Goal: Task Accomplishment & Management: Manage account settings

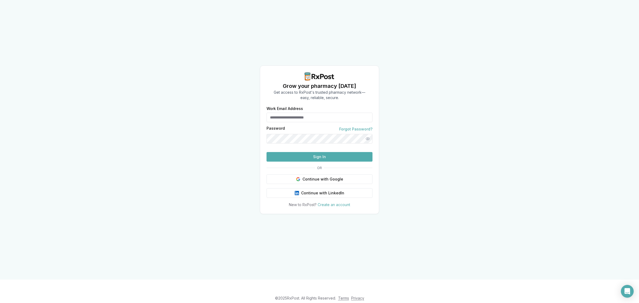
type input "**********"
click at [300, 162] on button "Sign In" at bounding box center [319, 157] width 106 height 10
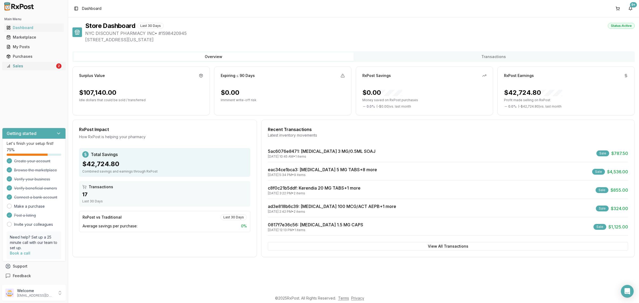
click at [31, 67] on div "Sales" at bounding box center [30, 65] width 49 height 5
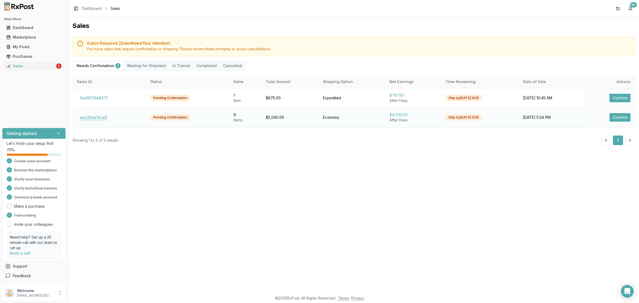
click at [98, 117] on button "eac34ce1bca3" at bounding box center [94, 117] width 34 height 9
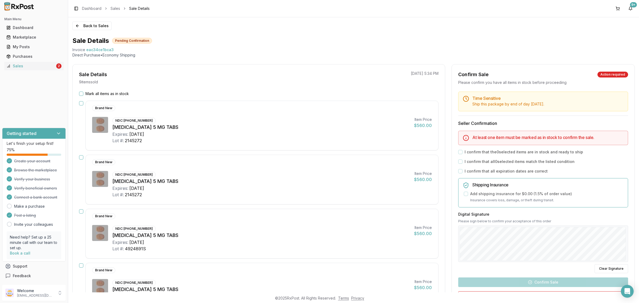
click at [217, 121] on div "NDC: 00003-0894-21 Eliquis 5 MG TABS Expires: 2027-08-31 Lot #: 2145272" at bounding box center [260, 130] width 297 height 27
click at [81, 102] on button "button" at bounding box center [81, 103] width 4 height 4
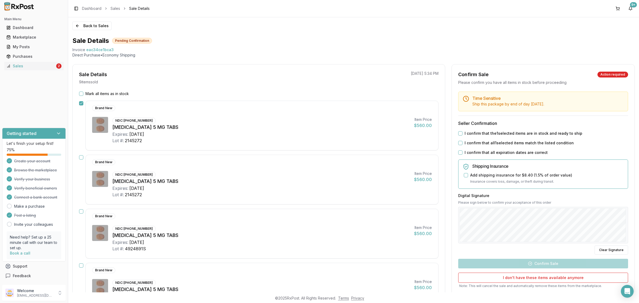
click at [81, 157] on button "button" at bounding box center [81, 157] width 4 height 4
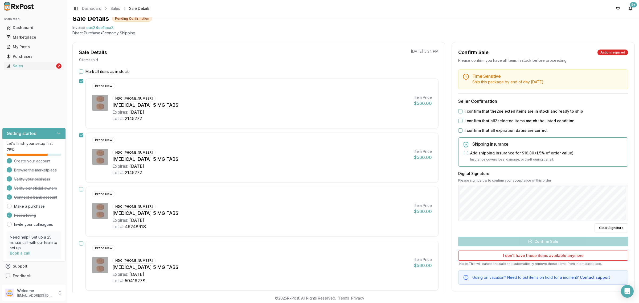
scroll to position [33, 0]
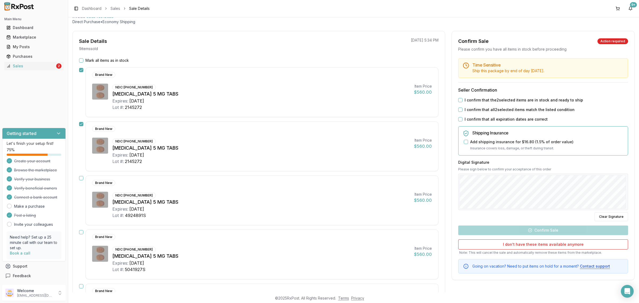
click at [81, 178] on button "button" at bounding box center [81, 178] width 4 height 4
click at [80, 232] on button "button" at bounding box center [81, 232] width 4 height 4
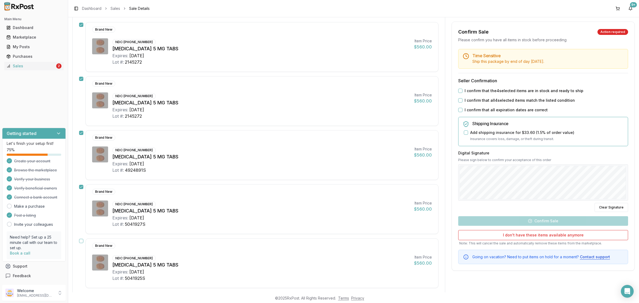
scroll to position [100, 0]
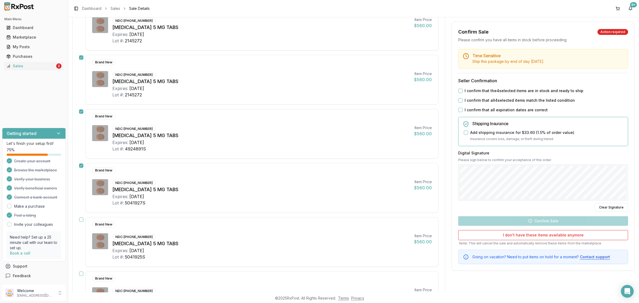
click at [80, 221] on button "button" at bounding box center [81, 219] width 4 height 4
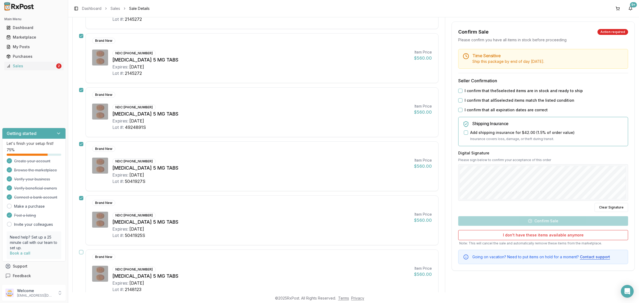
scroll to position [133, 0]
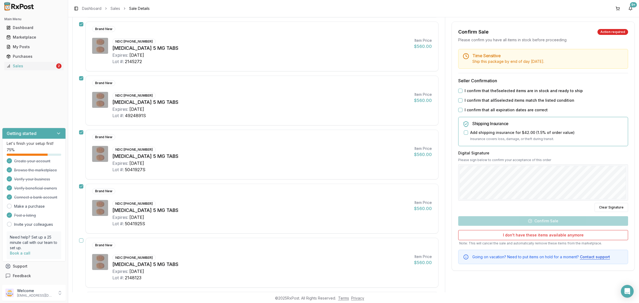
click at [79, 241] on button "button" at bounding box center [81, 240] width 4 height 4
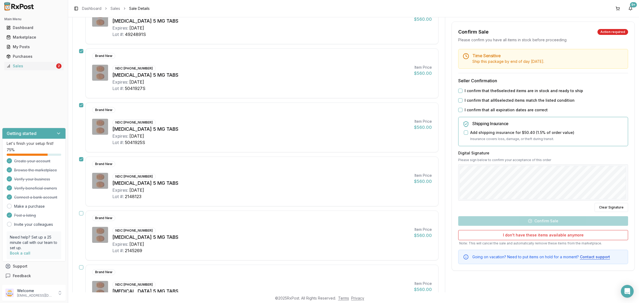
scroll to position [233, 0]
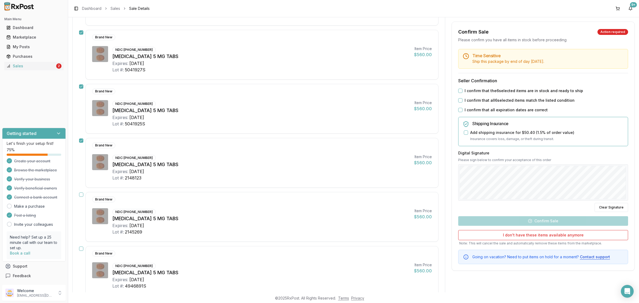
click at [81, 197] on button "button" at bounding box center [81, 194] width 4 height 4
click at [80, 251] on button "button" at bounding box center [81, 248] width 4 height 4
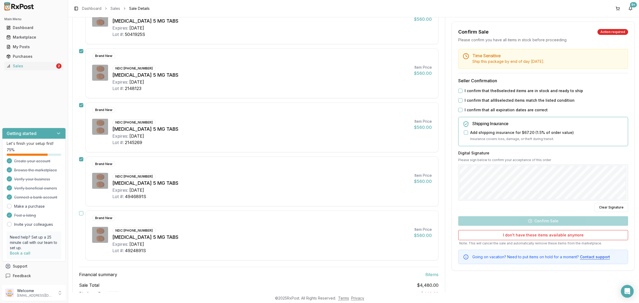
scroll to position [333, 0]
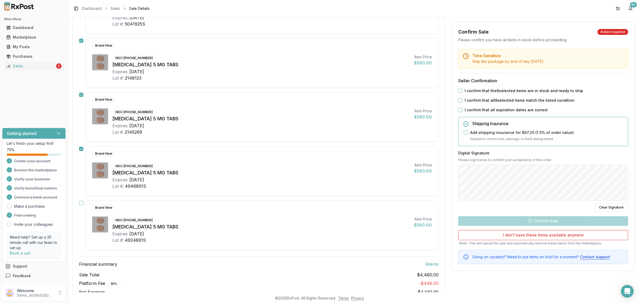
click at [80, 205] on button "button" at bounding box center [81, 203] width 4 height 4
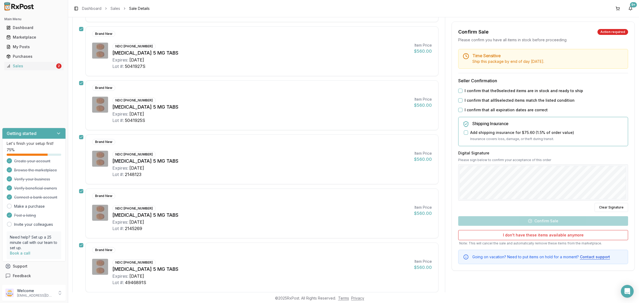
scroll to position [67, 0]
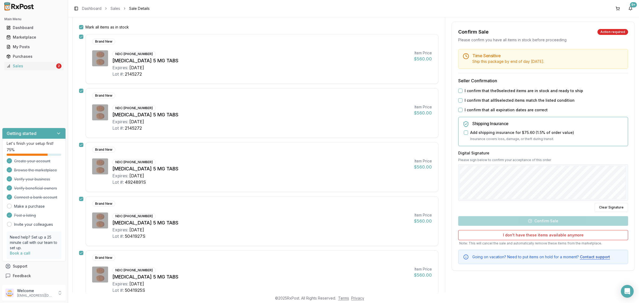
click at [499, 91] on label "I confirm that the 9 selected items are in stock and ready to ship" at bounding box center [523, 90] width 118 height 5
click at [460, 90] on button "I confirm that the 9 selected items are in stock and ready to ship" at bounding box center [460, 91] width 4 height 4
click at [459, 99] on button "I confirm that all 9 selected items match the listed condition" at bounding box center [460, 100] width 4 height 4
click at [458, 112] on button "I confirm that all expiration dates are correct" at bounding box center [460, 110] width 4 height 4
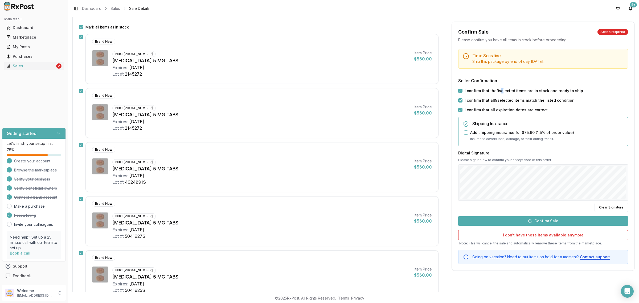
click at [537, 223] on button "Confirm Sale" at bounding box center [543, 221] width 170 height 10
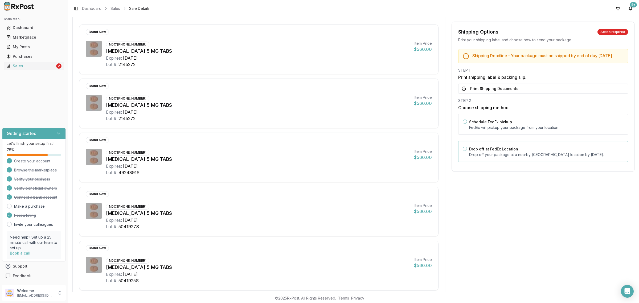
click at [510, 151] on label "Drop off at FedEx Location" at bounding box center [493, 149] width 49 height 5
click at [467, 151] on button "Drop off at FedEx Location" at bounding box center [465, 149] width 4 height 4
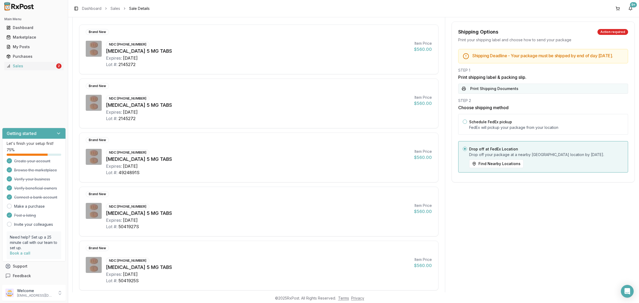
click at [489, 94] on button "Print Shipping Documents" at bounding box center [543, 89] width 170 height 10
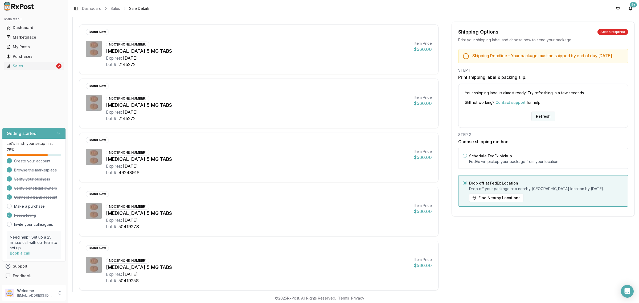
click at [542, 120] on button "Refresh" at bounding box center [543, 117] width 24 height 10
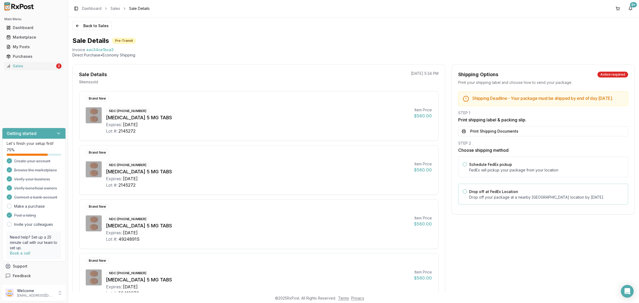
drag, startPoint x: 502, startPoint y: 196, endPoint x: 502, endPoint y: 189, distance: 6.9
click at [502, 194] on label "Drop off at FedEx Location" at bounding box center [493, 191] width 49 height 5
click at [467, 194] on button "Drop off at FedEx Location" at bounding box center [465, 191] width 4 height 4
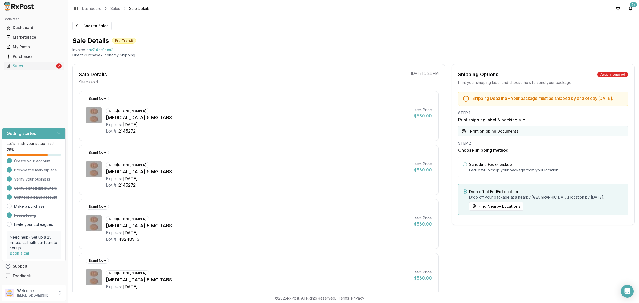
click at [500, 136] on button "Print Shipping Documents" at bounding box center [543, 131] width 170 height 10
click at [89, 23] on button "Back to Sales" at bounding box center [91, 26] width 39 height 9
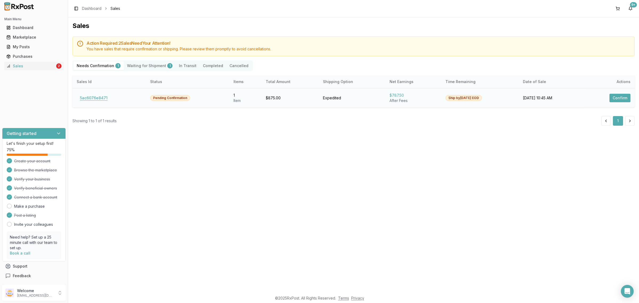
click at [99, 98] on button "5ac6076e8471" at bounding box center [94, 98] width 34 height 9
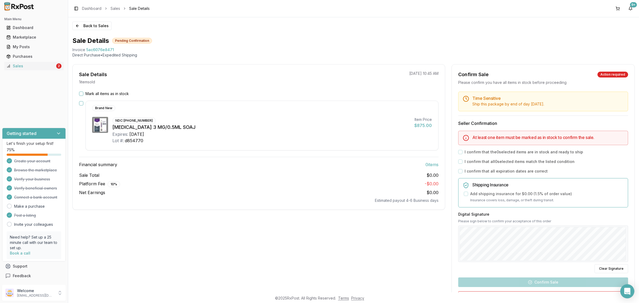
click at [627, 290] on icon "Open Intercom Messenger" at bounding box center [627, 291] width 6 height 7
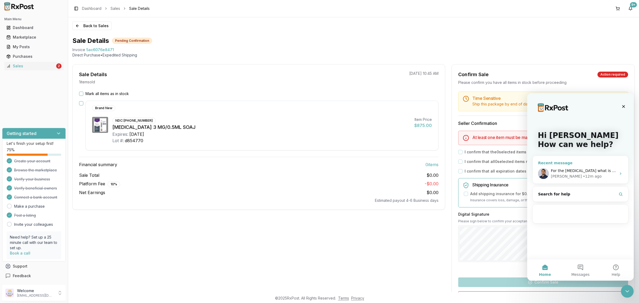
click at [583, 170] on span "For the Trulicity what is the Exp. I know it usually comes with a whole date?" at bounding box center [630, 170] width 158 height 4
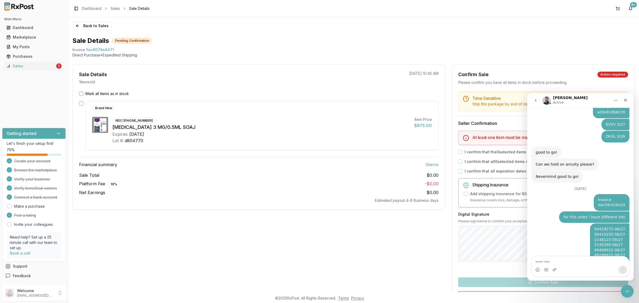
scroll to position [1322, 0]
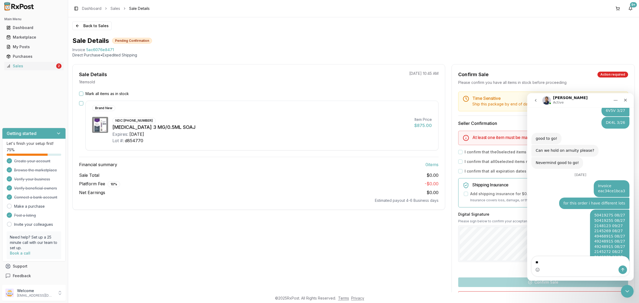
type textarea "*"
type textarea "*******"
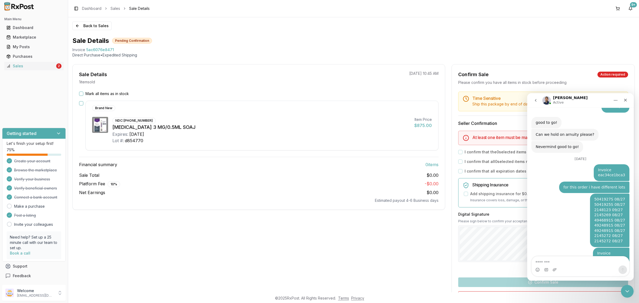
click at [277, 241] on div "Sale Details 1 item sold 08/15/2025 10:45 AM Mark all items as in stock Brand N…" at bounding box center [258, 198] width 373 height 268
click at [90, 23] on button "Back to Sales" at bounding box center [91, 26] width 39 height 9
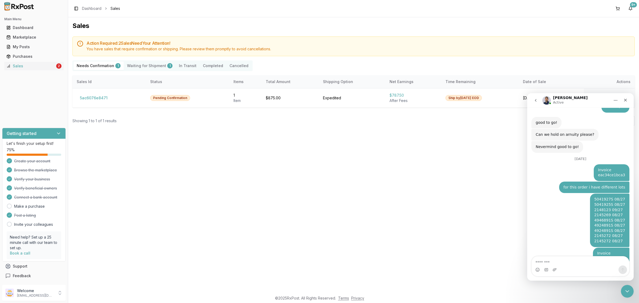
click at [626, 292] on icon "Close Intercom Messenger" at bounding box center [627, 291] width 6 height 6
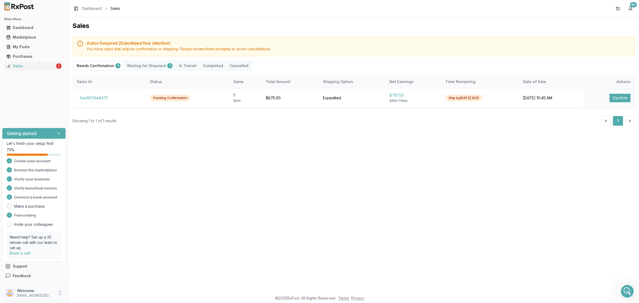
scroll to position [1338, 0]
click at [35, 290] on p "Welcome" at bounding box center [35, 290] width 37 height 5
click at [91, 293] on span "Sign Out" at bounding box center [96, 293] width 51 height 5
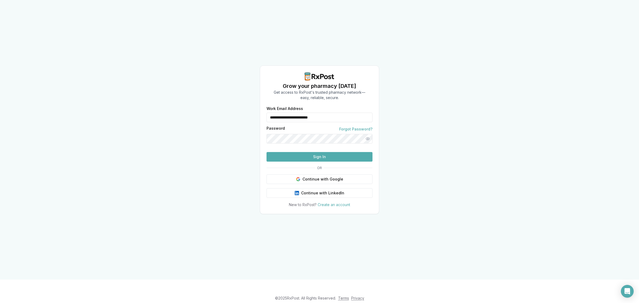
drag, startPoint x: 295, startPoint y: 117, endPoint x: 252, endPoint y: 114, distance: 43.3
click at [249, 115] on div "**********" at bounding box center [319, 139] width 639 height 279
type input "**********"
click at [290, 162] on button "Sign In" at bounding box center [319, 157] width 106 height 10
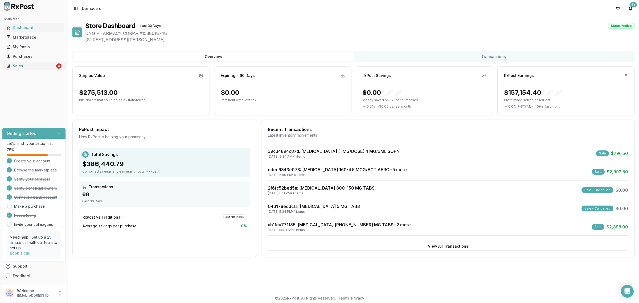
click at [36, 67] on div "Sales" at bounding box center [30, 65] width 49 height 5
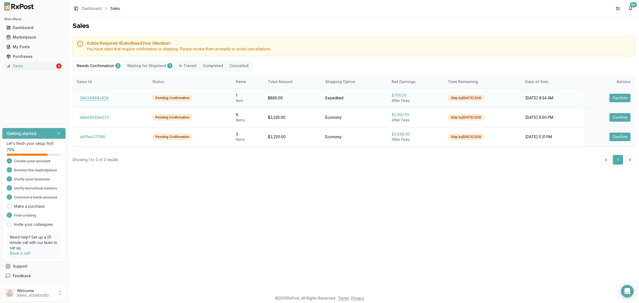
click at [98, 97] on button "39c34894c87d" at bounding box center [94, 98] width 35 height 9
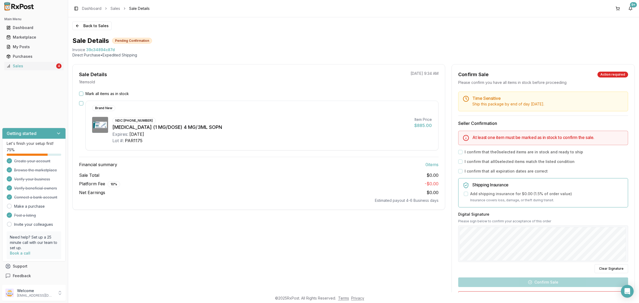
click at [227, 192] on div "Net Earnings $0.00" at bounding box center [258, 192] width 359 height 6
click at [81, 93] on button "Mark all items as in stock" at bounding box center [81, 94] width 4 height 4
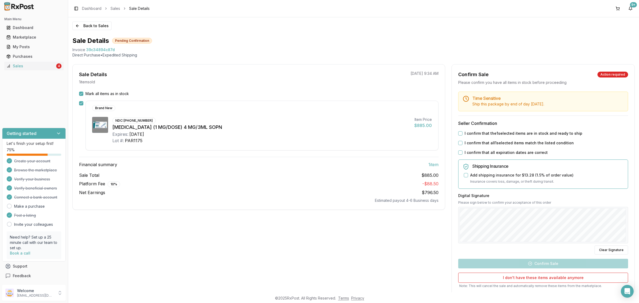
click at [458, 133] on button "I confirm that the 1 selected items are in stock and ready to ship" at bounding box center [460, 133] width 4 height 4
click at [460, 142] on button "I confirm that all 1 selected items match the listed condition" at bounding box center [460, 143] width 4 height 4
click at [460, 153] on button "I confirm that all expiration dates are correct" at bounding box center [460, 152] width 4 height 4
click at [531, 266] on button "Confirm Sale" at bounding box center [543, 264] width 170 height 10
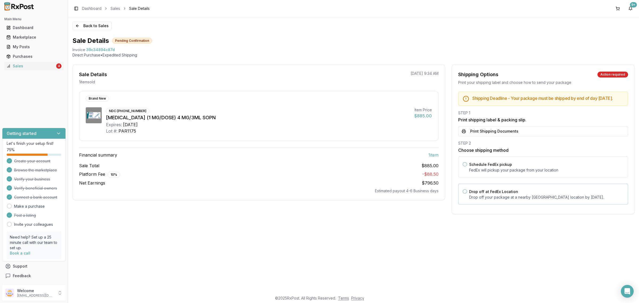
click at [499, 200] on p "Drop off your package at a nearby FedEx location by August 18, 2025 ." at bounding box center [546, 197] width 154 height 5
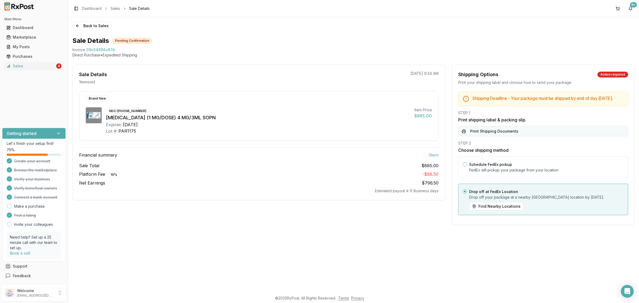
click at [498, 134] on button "Print Shipping Documents" at bounding box center [543, 131] width 170 height 10
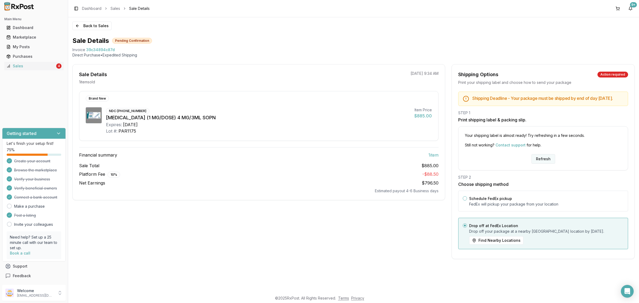
click at [546, 163] on button "Refresh" at bounding box center [543, 159] width 24 height 10
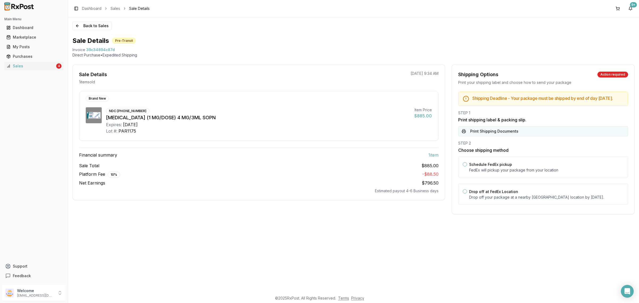
click at [478, 136] on button "Print Shipping Documents" at bounding box center [543, 131] width 170 height 10
click at [486, 199] on div "Drop off at FedEx Location Drop off your package at a nearby FedEx location by …" at bounding box center [546, 194] width 154 height 12
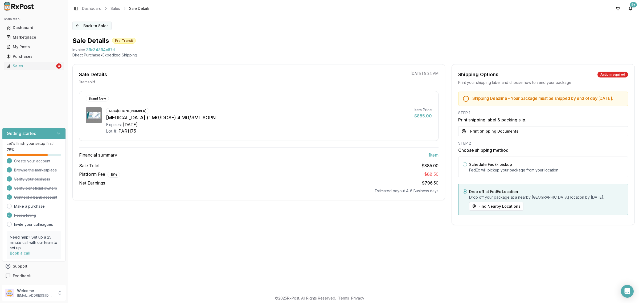
click at [91, 24] on button "Back to Sales" at bounding box center [91, 26] width 39 height 9
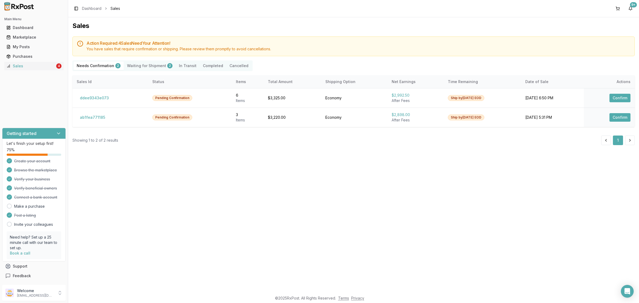
click at [172, 175] on div "Sales Action Required: 4 Sale s Need Your Attention! You have sales that requir…" at bounding box center [353, 154] width 571 height 275
click at [101, 94] on button "ddee9343e073" at bounding box center [94, 98] width 35 height 9
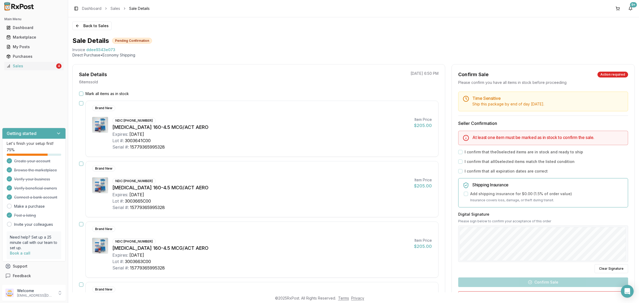
click at [315, 190] on div "Symbicort 160-4.5 MCG/ACT AERO" at bounding box center [260, 187] width 297 height 7
click at [82, 103] on button "button" at bounding box center [81, 103] width 4 height 4
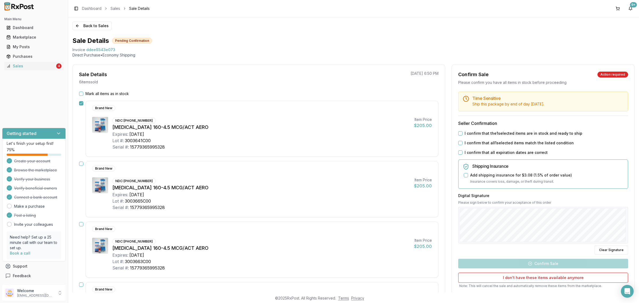
click at [80, 164] on button "button" at bounding box center [81, 164] width 4 height 4
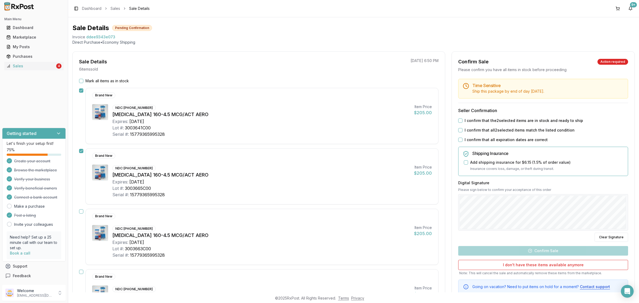
scroll to position [33, 0]
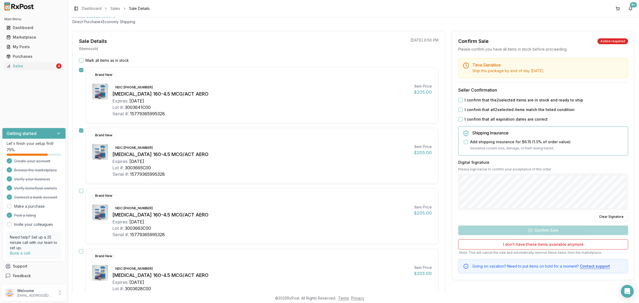
click at [82, 192] on button "button" at bounding box center [81, 191] width 4 height 4
click at [82, 251] on button "button" at bounding box center [81, 251] width 4 height 4
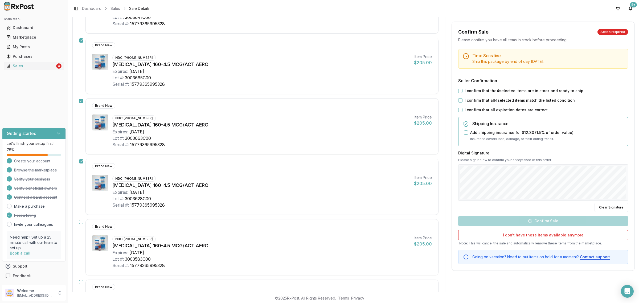
scroll to position [166, 0]
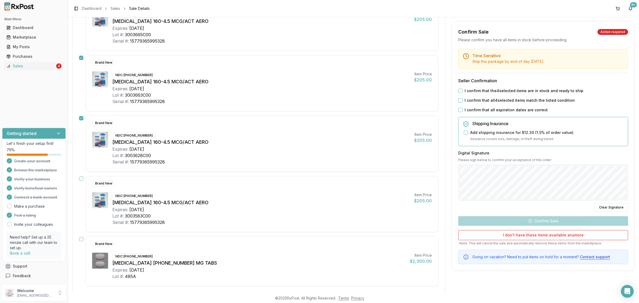
click at [80, 180] on button "button" at bounding box center [81, 178] width 4 height 4
click at [81, 241] on button "button" at bounding box center [81, 239] width 4 height 4
click at [460, 91] on button "I confirm that the 6 selected items are in stock and ready to ship" at bounding box center [460, 91] width 4 height 4
click at [458, 101] on button "I confirm that all 6 selected items match the listed condition" at bounding box center [460, 100] width 4 height 4
click at [459, 109] on button "I confirm that all expiration dates are correct" at bounding box center [460, 110] width 4 height 4
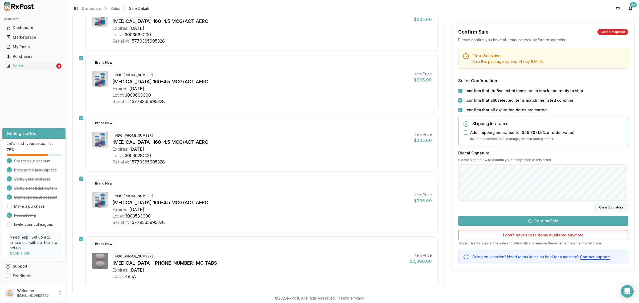
click at [616, 206] on button "Clear Signature" at bounding box center [611, 207] width 34 height 9
click at [548, 222] on button "Confirm Sale" at bounding box center [543, 221] width 170 height 10
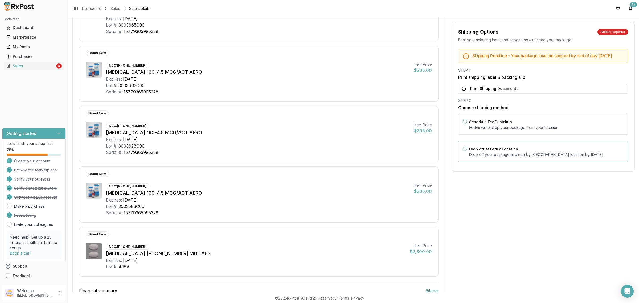
click at [475, 151] on label "Drop off at FedEx Location" at bounding box center [493, 149] width 49 height 5
click at [467, 151] on button "Drop off at FedEx Location" at bounding box center [465, 149] width 4 height 4
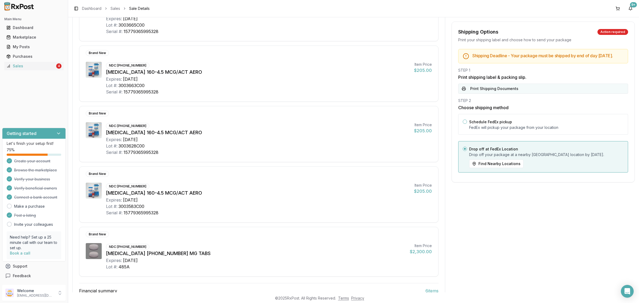
click at [503, 94] on button "Print Shipping Documents" at bounding box center [543, 89] width 170 height 10
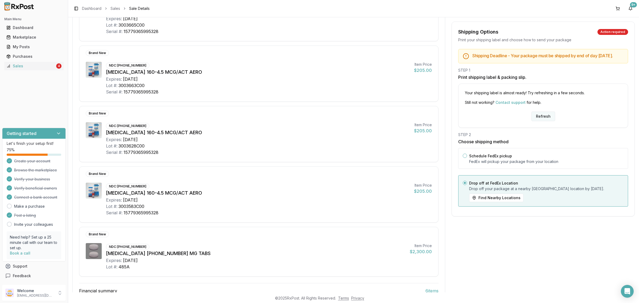
click at [539, 121] on button "Refresh" at bounding box center [543, 117] width 24 height 10
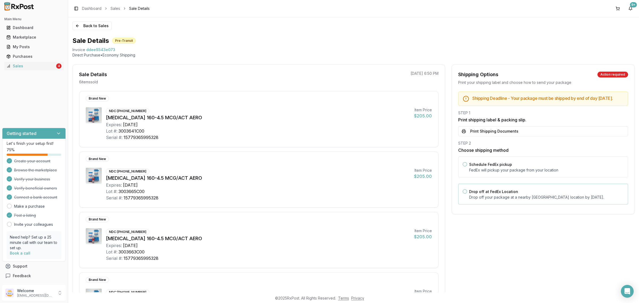
click at [479, 194] on label "Drop off at FedEx Location" at bounding box center [493, 191] width 49 height 5
click at [467, 194] on button "Drop off at FedEx Location" at bounding box center [465, 191] width 4 height 4
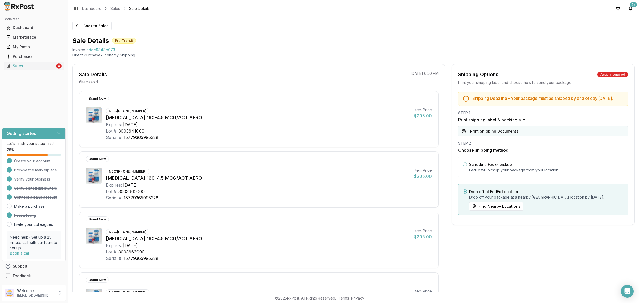
click at [484, 136] on button "Print Shipping Documents" at bounding box center [543, 131] width 170 height 10
click at [82, 27] on button "Back to Sales" at bounding box center [91, 26] width 39 height 9
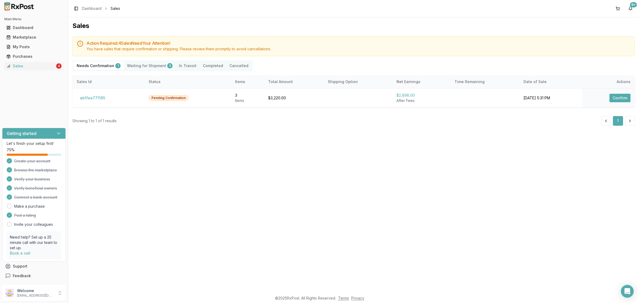
drag, startPoint x: 82, startPoint y: 27, endPoint x: 200, endPoint y: 156, distance: 175.2
click at [173, 168] on div "Sales Action Required: 4 Sale s Need Your Attention! You have sales that requir…" at bounding box center [353, 154] width 571 height 275
click at [623, 290] on div "Open Intercom Messenger" at bounding box center [627, 291] width 14 height 14
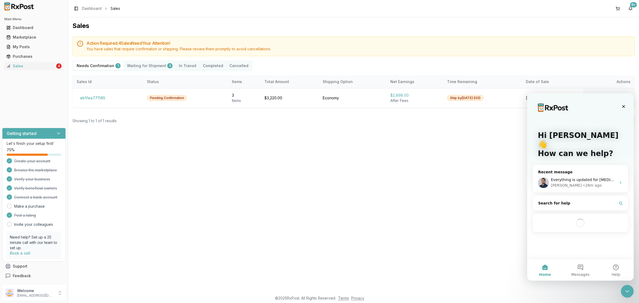
drag, startPoint x: 444, startPoint y: 216, endPoint x: 400, endPoint y: 207, distance: 44.8
click at [443, 216] on div "Sales Action Required: 4 Sale s Need Your Attention! You have sales that requir…" at bounding box center [353, 154] width 571 height 275
click at [93, 97] on button "ab1fea771185" at bounding box center [93, 98] width 32 height 9
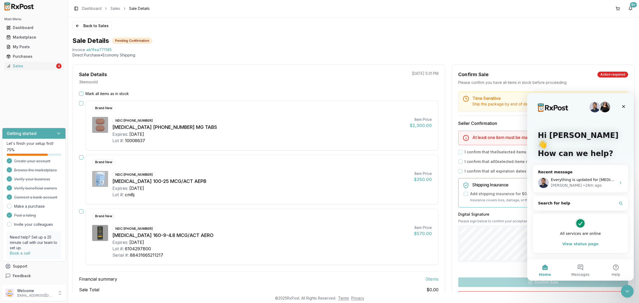
click at [624, 289] on icon "Close Intercom Messenger" at bounding box center [627, 291] width 6 height 6
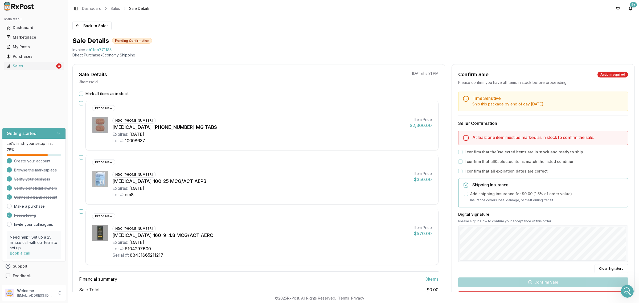
click at [83, 94] on button "Mark all items as in stock" at bounding box center [81, 94] width 4 height 4
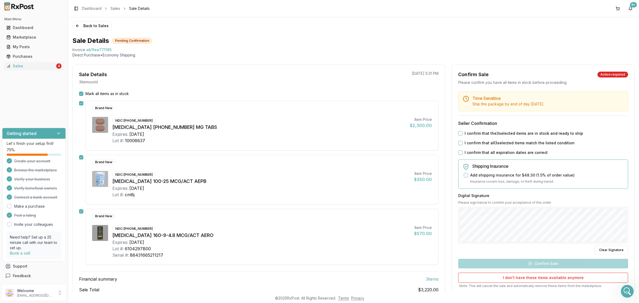
click at [458, 133] on button "I confirm that the 3 selected items are in stock and ready to ship" at bounding box center [460, 133] width 4 height 4
click at [459, 141] on button "I confirm that all 3 selected items match the listed condition" at bounding box center [460, 143] width 4 height 4
click at [459, 153] on button "I confirm that all expiration dates are correct" at bounding box center [460, 152] width 4 height 4
click at [542, 267] on button "Confirm Sale" at bounding box center [543, 264] width 170 height 10
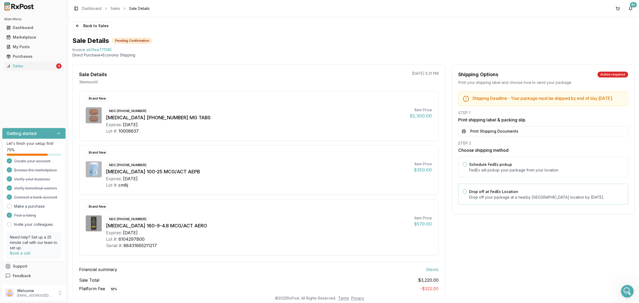
click at [496, 200] on p "Drop off your package at a nearby FedEx location by August 21, 2025 ." at bounding box center [546, 197] width 154 height 5
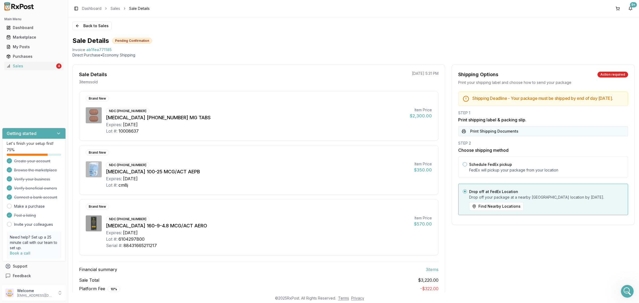
click at [491, 132] on button "Print Shipping Documents" at bounding box center [543, 131] width 170 height 10
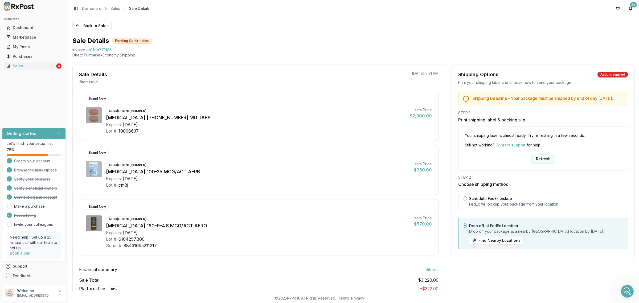
click at [543, 164] on button "Refresh" at bounding box center [543, 159] width 24 height 10
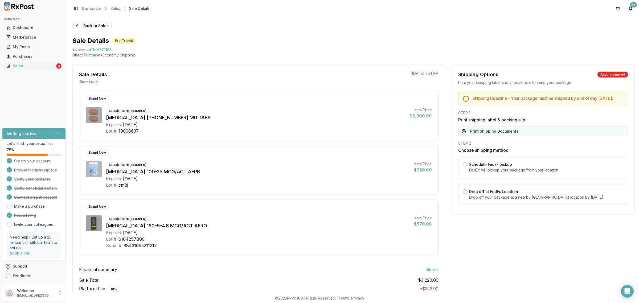
click at [520, 131] on button "Print Shipping Documents" at bounding box center [543, 131] width 170 height 10
click at [496, 204] on div "Drop off at FedEx Location Drop off your package at a nearby [GEOGRAPHIC_DATA] …" at bounding box center [543, 194] width 170 height 21
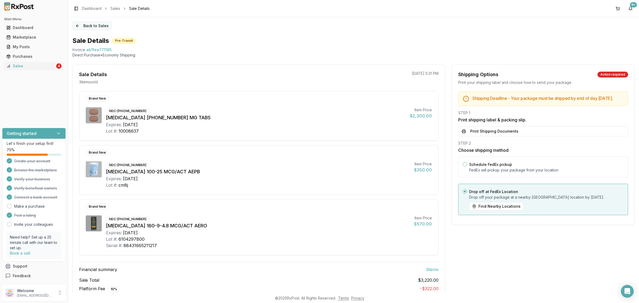
click at [94, 24] on button "Back to Sales" at bounding box center [91, 26] width 39 height 9
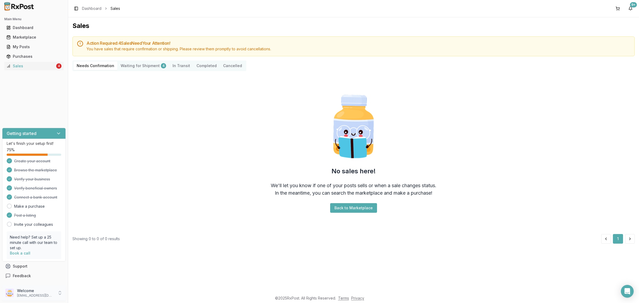
click at [43, 290] on p "Welcome" at bounding box center [35, 290] width 37 height 5
click at [83, 294] on span "Sign Out" at bounding box center [96, 293] width 51 height 5
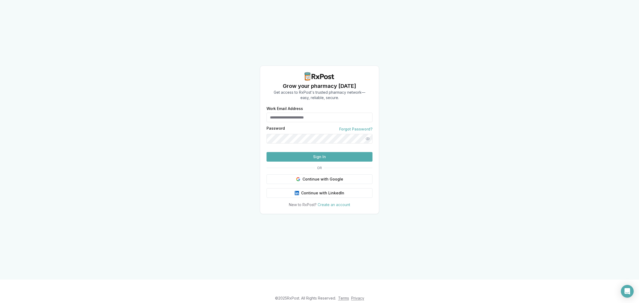
type input "**********"
click at [323, 162] on button "Sign In" at bounding box center [319, 157] width 106 height 10
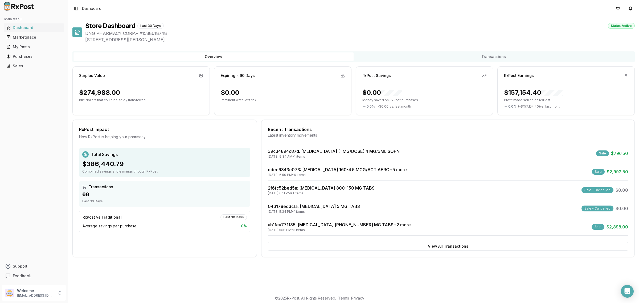
click at [332, 165] on div "39c34894c87d : Ozempic (1 MG/DOSE) 4 MG/3ML SOPN 08/15/2025 9:34 AM • 1 items S…" at bounding box center [448, 192] width 360 height 88
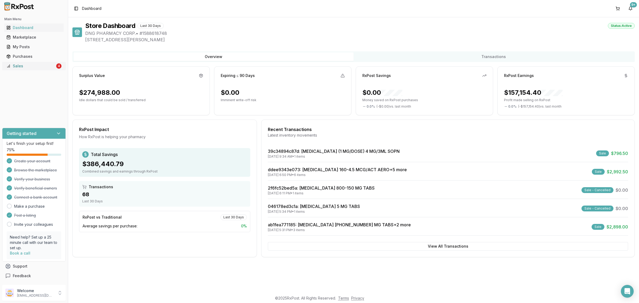
click at [49, 70] on link "Sales 4" at bounding box center [33, 66] width 59 height 10
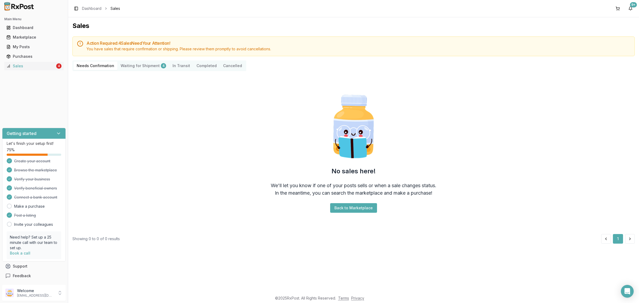
click at [138, 66] on Shipment "Waiting for Shipment 4" at bounding box center [143, 65] width 52 height 9
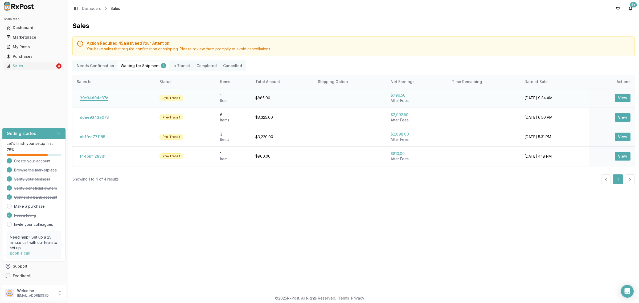
click at [98, 98] on button "39c34894c87d" at bounding box center [94, 98] width 35 height 9
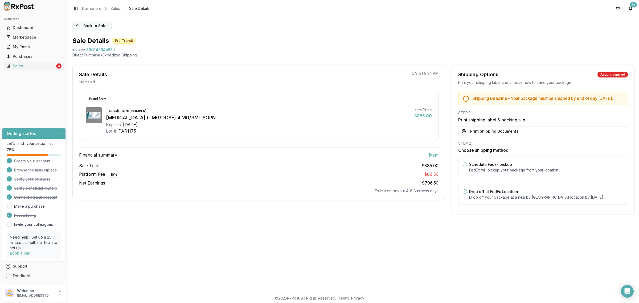
click at [95, 27] on button "Back to Sales" at bounding box center [91, 26] width 39 height 9
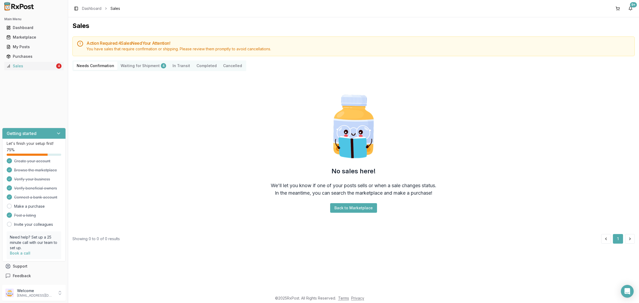
click at [131, 66] on Shipment "Waiting for Shipment 4" at bounding box center [143, 65] width 52 height 9
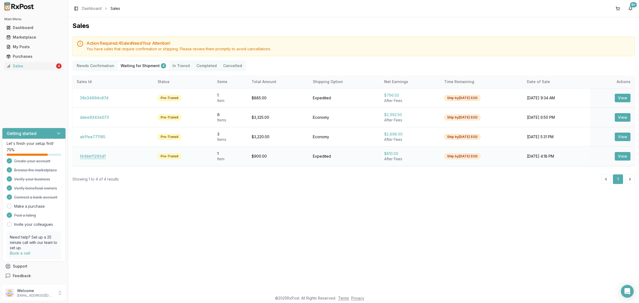
click at [98, 156] on button "f44bbf1283d1" at bounding box center [93, 156] width 32 height 9
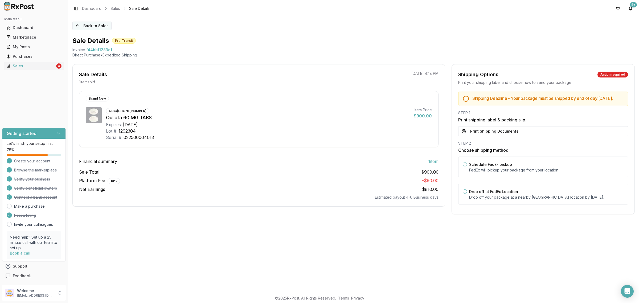
click at [99, 29] on button "Back to Sales" at bounding box center [91, 26] width 39 height 9
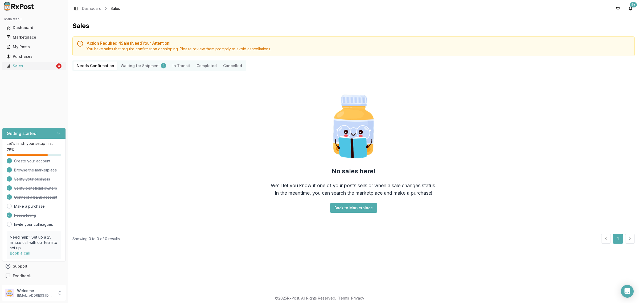
click at [37, 63] on div "Sales" at bounding box center [30, 65] width 49 height 5
click at [106, 65] on Confirmation "Needs Confirmation" at bounding box center [95, 65] width 44 height 9
click at [52, 292] on p "Welcome" at bounding box center [35, 290] width 37 height 5
click at [95, 294] on span "Sign Out" at bounding box center [96, 293] width 51 height 5
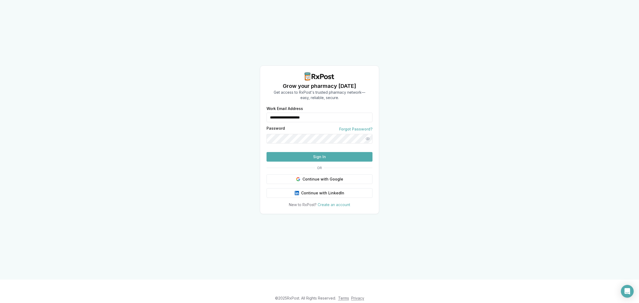
drag, startPoint x: 336, startPoint y: 108, endPoint x: 221, endPoint y: 115, distance: 114.9
click at [221, 115] on div "**********" at bounding box center [319, 139] width 639 height 279
type input "**********"
click at [300, 162] on button "Sign In" at bounding box center [319, 157] width 106 height 10
click at [296, 162] on button "Sign In" at bounding box center [319, 157] width 106 height 10
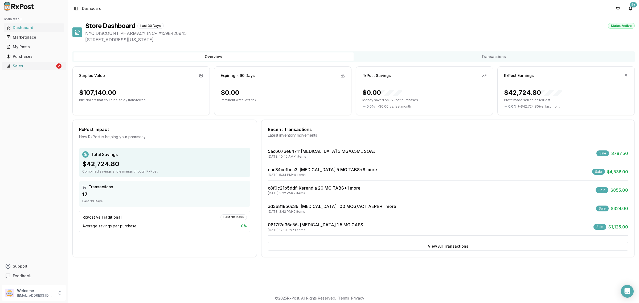
click at [46, 66] on div "Sales" at bounding box center [30, 65] width 49 height 5
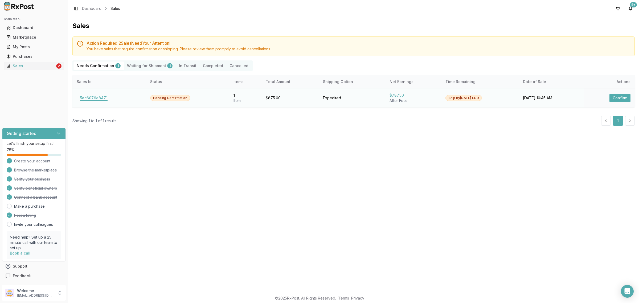
click at [100, 99] on button "5ac6076e8471" at bounding box center [94, 98] width 34 height 9
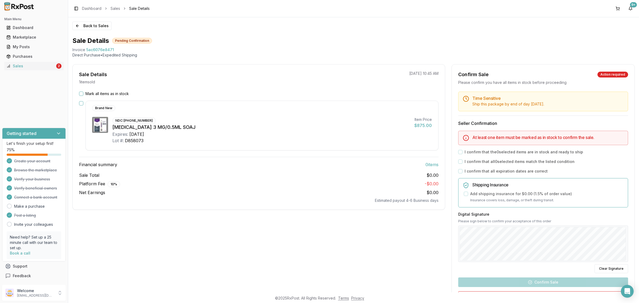
click at [83, 93] on button "Mark all items as in stock" at bounding box center [81, 94] width 4 height 4
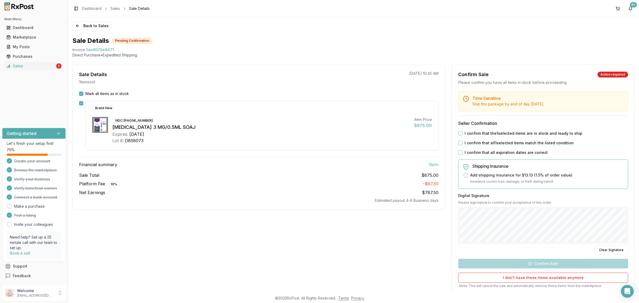
click at [459, 132] on button "I confirm that the 1 selected items are in stock and ready to ship" at bounding box center [460, 133] width 4 height 4
click at [460, 143] on button "I confirm that all 1 selected items match the listed condition" at bounding box center [460, 143] width 4 height 4
click at [461, 154] on button "I confirm that all expiration dates are correct" at bounding box center [460, 152] width 4 height 4
click at [600, 248] on button "Clear Signature" at bounding box center [611, 249] width 34 height 9
click at [605, 248] on button "Clear Signature" at bounding box center [611, 249] width 34 height 9
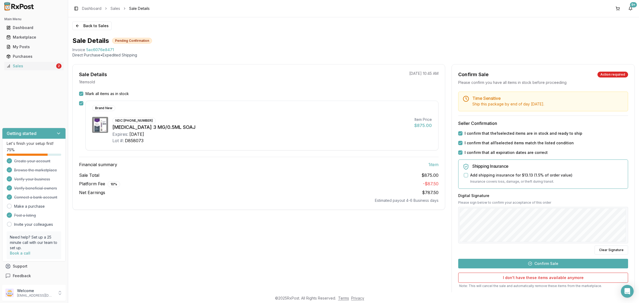
click at [540, 262] on button "Confirm Sale" at bounding box center [543, 264] width 170 height 10
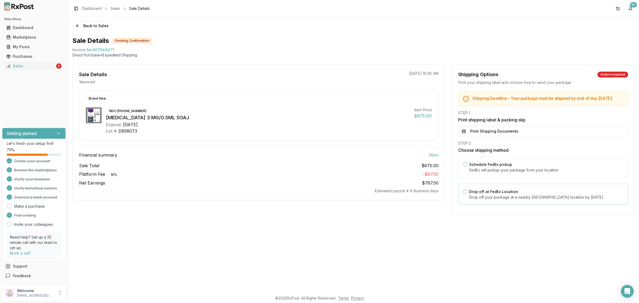
click at [532, 191] on div "Drop off at FedEx Location Drop off your package at a nearby FedEx location by …" at bounding box center [543, 194] width 170 height 21
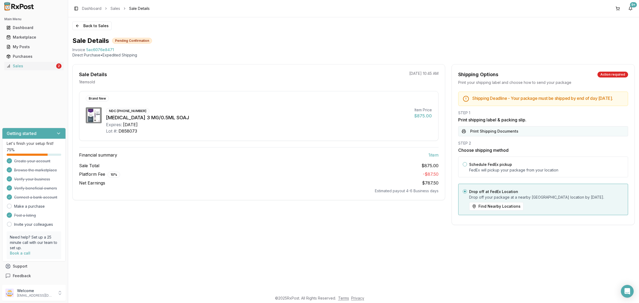
click at [506, 135] on button "Print Shipping Documents" at bounding box center [543, 131] width 170 height 10
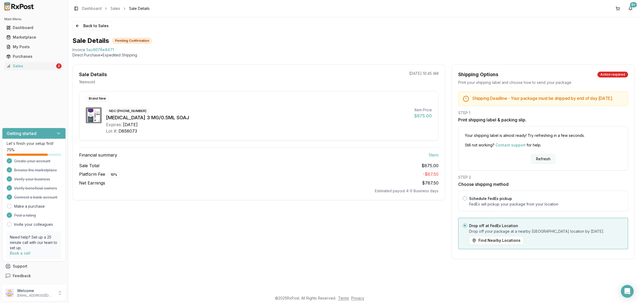
click at [541, 164] on button "Refresh" at bounding box center [543, 159] width 24 height 10
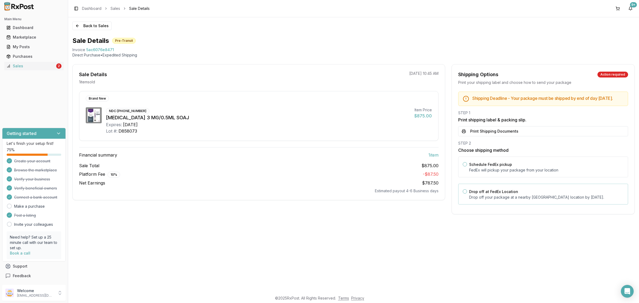
click at [496, 199] on div "Drop off at FedEx Location Drop off your package at a nearby [GEOGRAPHIC_DATA] …" at bounding box center [546, 194] width 154 height 12
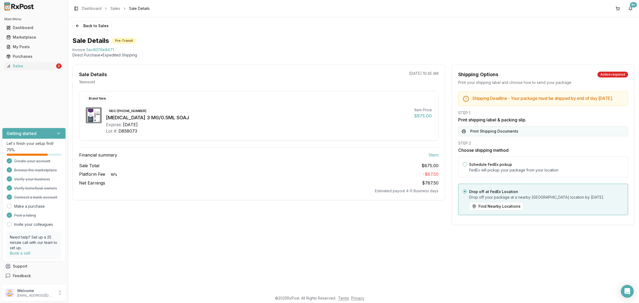
click at [504, 136] on button "Print Shipping Documents" at bounding box center [543, 131] width 170 height 10
click at [421, 250] on div "Back to Sales Sale Details Pre-Transit Invoice 5ac6076e8471 Direct Purchase • E…" at bounding box center [353, 154] width 571 height 275
drag, startPoint x: 180, startPoint y: 234, endPoint x: 133, endPoint y: 131, distance: 112.8
click at [178, 234] on div "Back to Sales Sale Details Pre-Transit Invoice 5ac6076e8471 Direct Purchase • E…" at bounding box center [353, 154] width 571 height 275
click at [89, 25] on button "Back to Sales" at bounding box center [91, 26] width 39 height 9
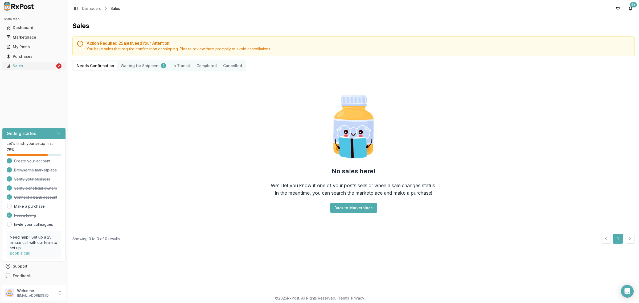
click at [39, 66] on div "Sales" at bounding box center [30, 65] width 49 height 5
click at [34, 291] on p "Welcome" at bounding box center [35, 290] width 37 height 5
click at [88, 291] on button "Sign Out" at bounding box center [96, 294] width 55 height 9
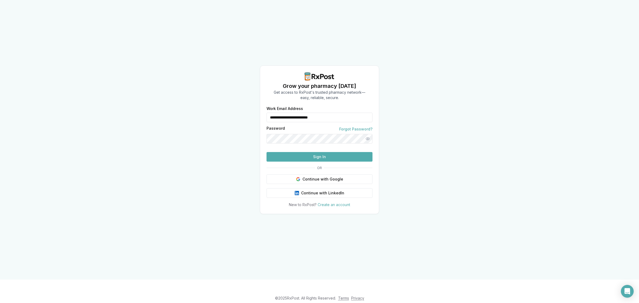
drag, startPoint x: 350, startPoint y: 111, endPoint x: 264, endPoint y: 107, distance: 86.9
click at [250, 110] on div "**********" at bounding box center [319, 139] width 639 height 279
type input "**********"
click at [312, 162] on button "Sign In" at bounding box center [319, 157] width 106 height 10
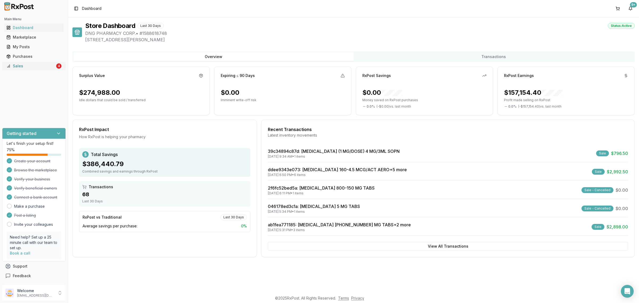
click at [23, 68] on div "Sales" at bounding box center [30, 65] width 49 height 5
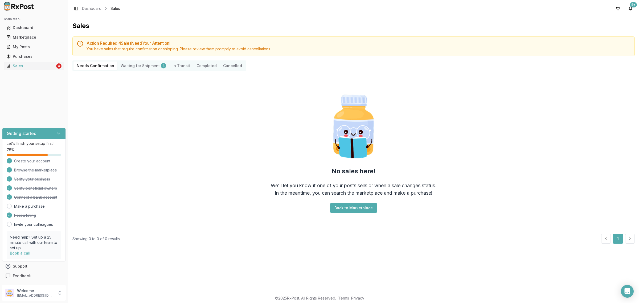
click at [131, 59] on div "Action Required: 4 Sale s Need Your Attention! You have sales that require conf…" at bounding box center [353, 139] width 562 height 207
click at [132, 65] on Shipment "Waiting for Shipment 4" at bounding box center [143, 65] width 52 height 9
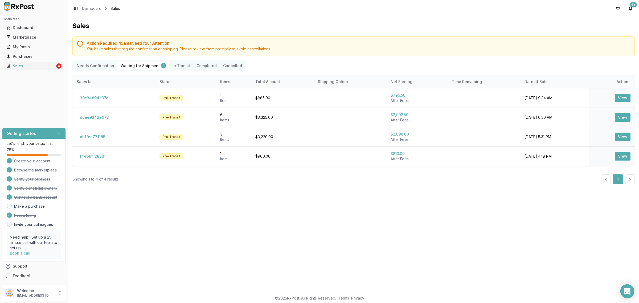
click at [630, 293] on icon "Open Intercom Messenger" at bounding box center [627, 291] width 7 height 7
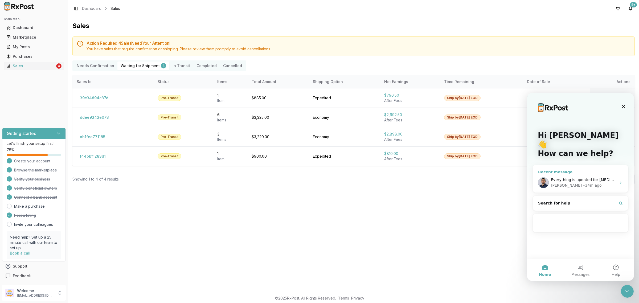
click at [586, 180] on div "Everything is updated for Ozempic the buyer is aware it will not be shipped out…" at bounding box center [580, 183] width 95 height 20
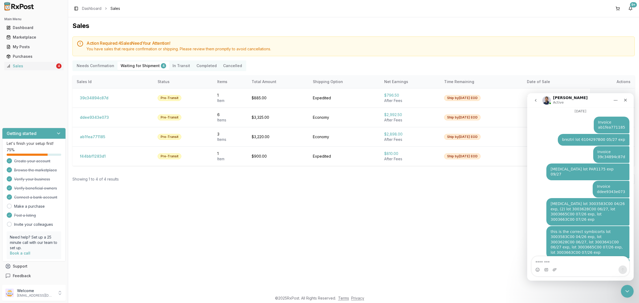
scroll to position [1689, 0]
drag, startPoint x: 565, startPoint y: 163, endPoint x: 601, endPoint y: 162, distance: 36.5
click at [601, 229] on div "this is the correct symbicorts lot 3003583C00 04/26 exp, lot 3003628C00 06/27, …" at bounding box center [587, 242] width 75 height 26
copy div "lot 3003628C00 06/27"
click at [570, 265] on div "Intercom messenger" at bounding box center [580, 269] width 97 height 9
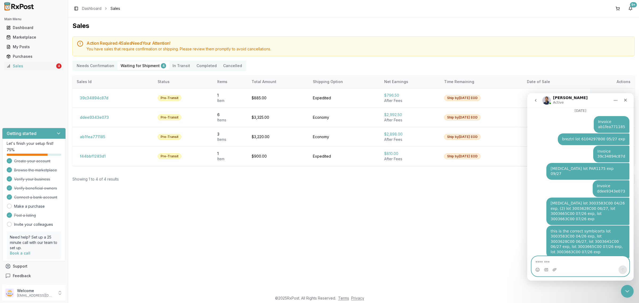
click at [567, 261] on textarea "Message…" at bounding box center [580, 260] width 97 height 9
paste textarea "**********"
type textarea "**********"
drag, startPoint x: 546, startPoint y: 167, endPoint x: 573, endPoint y: 169, distance: 26.5
click at [573, 225] on div "this is the correct symbicorts lot 3003583C00 04/26 exp, lot 3003628C00 06/27, …" at bounding box center [587, 241] width 83 height 32
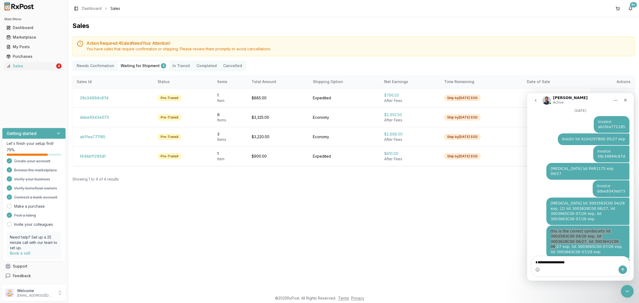
click at [638, 161] on div "Sales Action Required: 4 Sale s Need Your Attention! You have sales that requir…" at bounding box center [353, 154] width 571 height 275
click at [604, 229] on div "this is the correct symbicorts lot 3003583C00 04/26 exp, lot 3003628C00 06/27, …" at bounding box center [587, 242] width 75 height 26
click at [585, 229] on div "this is the correct symbicorts lot 3003583C00 04/26 exp, lot 3003628C00 06/27, …" at bounding box center [587, 242] width 75 height 26
drag, startPoint x: 585, startPoint y: 168, endPoint x: 578, endPoint y: 191, distance: 24.1
click at [578, 258] on div "triumeq 485A 09/26 Daniel • 1h ago" at bounding box center [580, 266] width 98 height 16
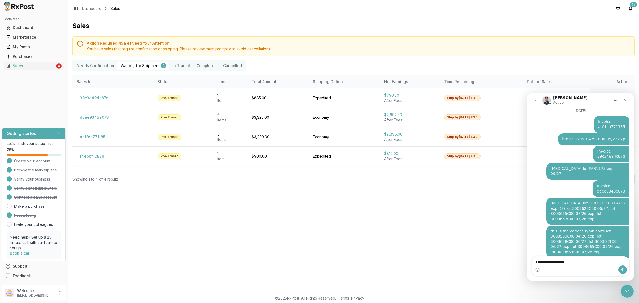
click at [585, 229] on div "this is the correct symbicorts lot 3003583C00 04/26 exp, lot 3003628C00 06/27, …" at bounding box center [587, 242] width 75 height 26
drag, startPoint x: 585, startPoint y: 168, endPoint x: 587, endPoint y: 191, distance: 23.0
click at [587, 258] on div "triumeq 485A 09/26 Daniel • 1h ago" at bounding box center [580, 266] width 98 height 16
drag, startPoint x: 603, startPoint y: 163, endPoint x: 585, endPoint y: 169, distance: 19.4
click at [585, 229] on div "this is the correct symbicorts lot 3003583C00 04/26 exp, lot 3003628C00 06/27, …" at bounding box center [587, 242] width 75 height 26
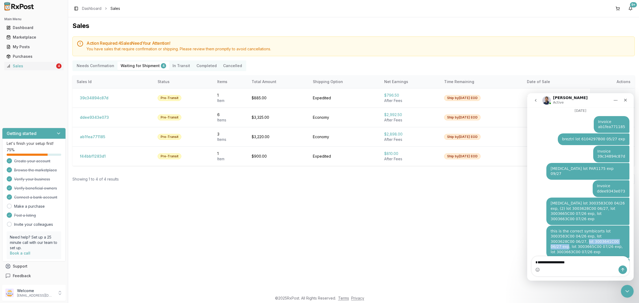
copy div "lot 3003641C00 06/27 exp"
click at [576, 265] on div "**********" at bounding box center [580, 266] width 97 height 20
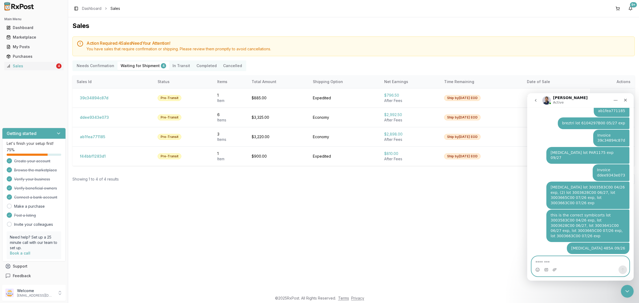
paste textarea "**********"
type textarea "**********"
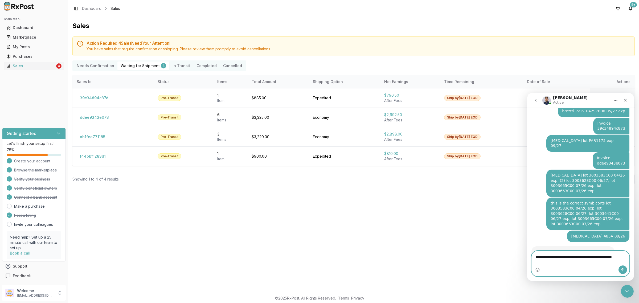
scroll to position [1723, 0]
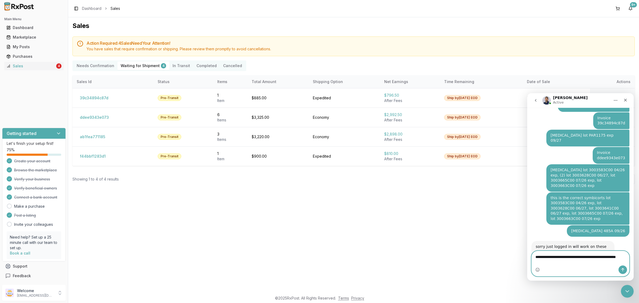
click at [536, 257] on textarea "**********" at bounding box center [580, 258] width 97 height 14
click at [565, 262] on textarea "**********" at bounding box center [580, 258] width 97 height 14
click at [605, 257] on textarea "**********" at bounding box center [580, 258] width 97 height 14
click at [593, 265] on textarea "**********" at bounding box center [580, 258] width 97 height 14
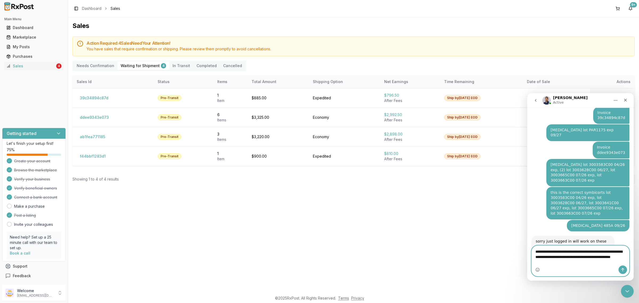
type textarea "**********"
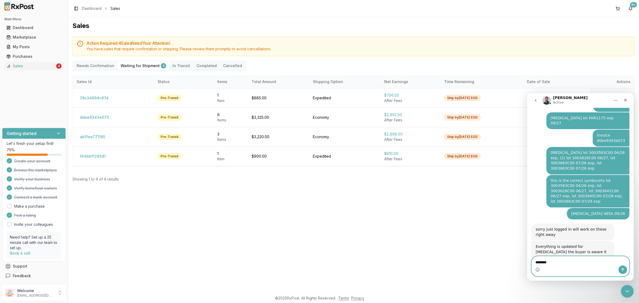
type textarea "*********"
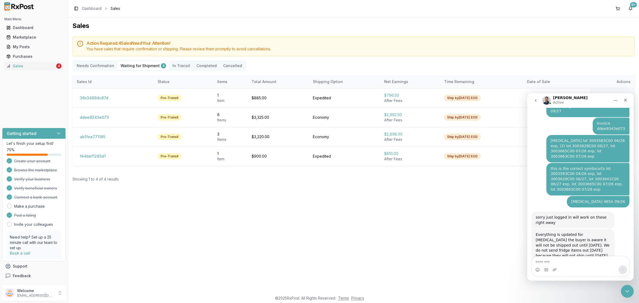
click at [623, 290] on div "Close Intercom Messenger" at bounding box center [627, 291] width 13 height 13
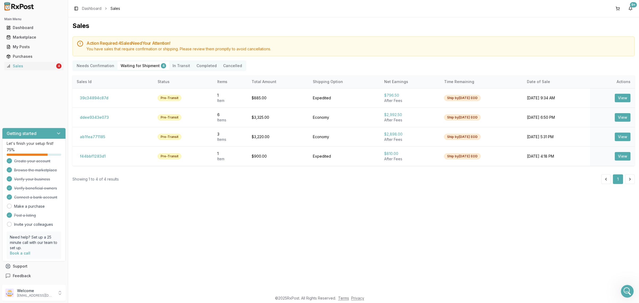
scroll to position [0, 0]
click at [354, 227] on div "Sales Action Required: 4 Sale s Need Your Attention! You have sales that requir…" at bounding box center [353, 154] width 571 height 275
click at [50, 65] on div "Sales" at bounding box center [30, 65] width 49 height 5
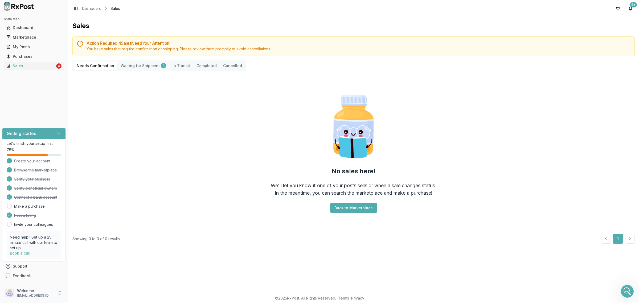
click at [36, 297] on p "[EMAIL_ADDRESS][DOMAIN_NAME]" at bounding box center [35, 295] width 37 height 4
drag, startPoint x: 88, startPoint y: 288, endPoint x: 87, endPoint y: 293, distance: 5.2
click at [88, 289] on link "Payment Settings" at bounding box center [96, 285] width 55 height 9
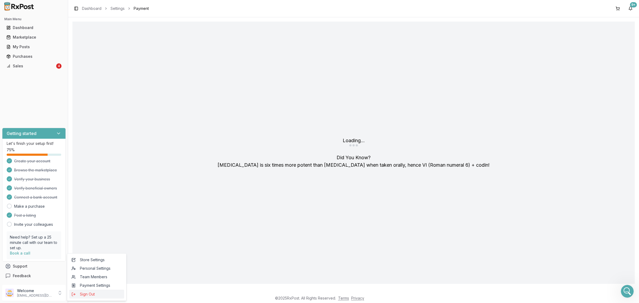
click at [87, 293] on span "Sign Out" at bounding box center [96, 293] width 51 height 5
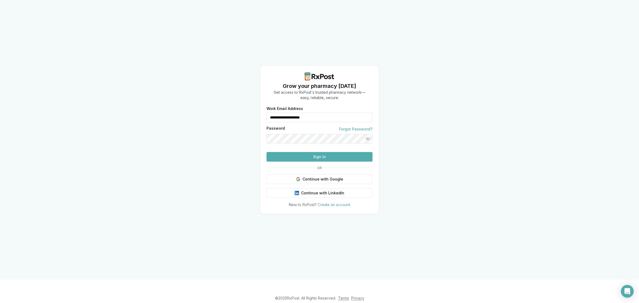
click at [165, 158] on div "**********" at bounding box center [319, 139] width 639 height 279
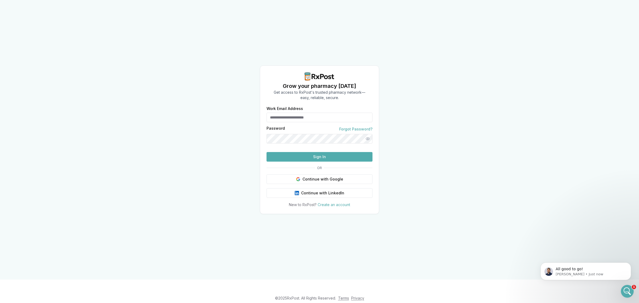
type input "**********"
click at [325, 162] on button "Sign In" at bounding box center [319, 157] width 106 height 10
click at [307, 162] on button "Sign In" at bounding box center [319, 157] width 106 height 10
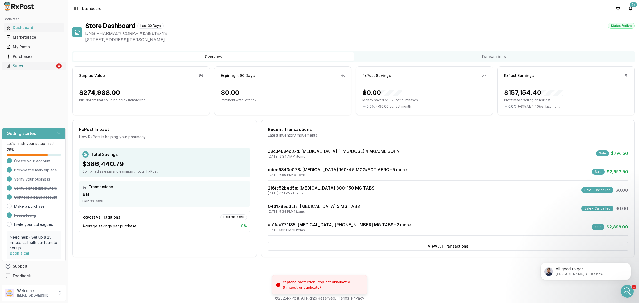
click at [43, 68] on div "Sales" at bounding box center [30, 65] width 49 height 5
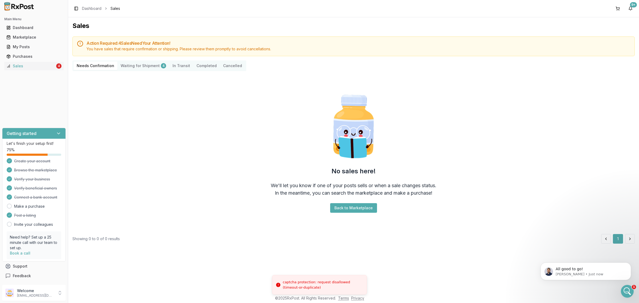
click at [137, 68] on Shipment "Waiting for Shipment 4" at bounding box center [143, 65] width 52 height 9
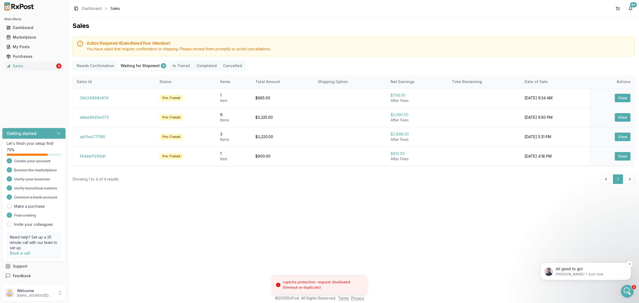
click at [511, 242] on p "All good to go!" at bounding box center [590, 268] width 69 height 5
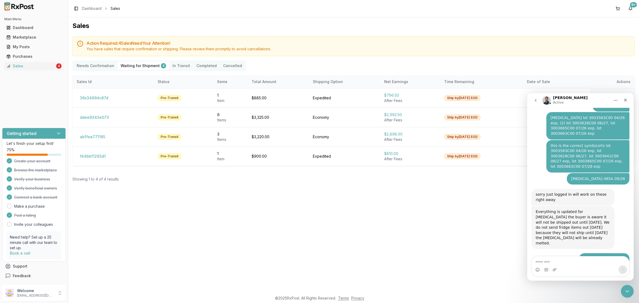
scroll to position [1777, 0]
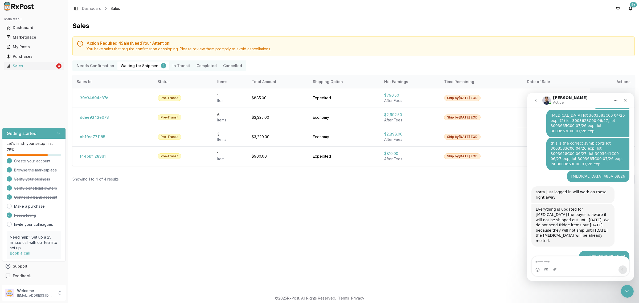
click at [439, 222] on div "Sales Action Required: 4 Sale s Need Your Attention! You have sales that requir…" at bounding box center [353, 154] width 571 height 275
click at [146, 64] on Shipment "Waiting for Shipment 4" at bounding box center [143, 65] width 52 height 9
click at [92, 116] on button "ddee9343e073" at bounding box center [94, 117] width 35 height 9
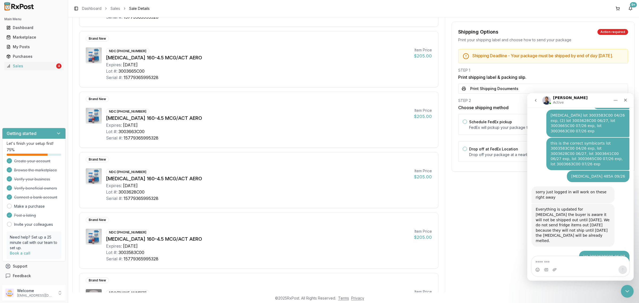
scroll to position [133, 0]
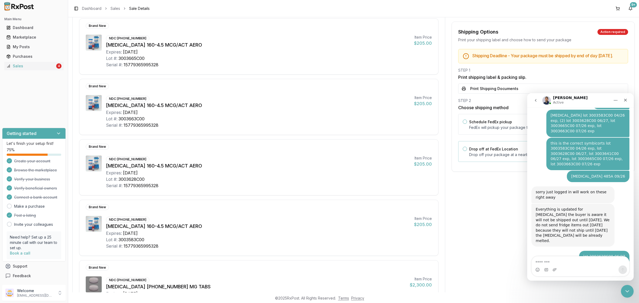
drag, startPoint x: 484, startPoint y: 153, endPoint x: 485, endPoint y: 146, distance: 6.2
click at [484, 151] on label "Drop off at FedEx Location" at bounding box center [493, 149] width 49 height 5
click at [467, 151] on button "Drop off at FedEx Location" at bounding box center [465, 149] width 4 height 4
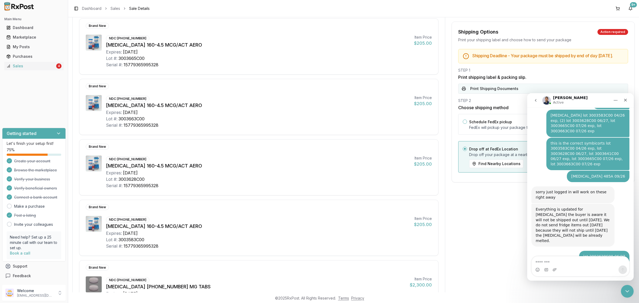
click at [495, 92] on button "Print Shipping Documents" at bounding box center [543, 89] width 170 height 10
click at [511, 242] on div "Close Intercom Messenger" at bounding box center [627, 291] width 13 height 13
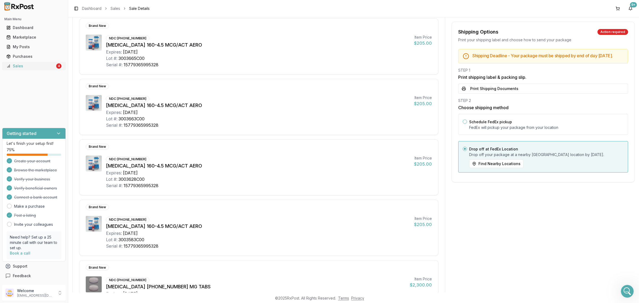
scroll to position [1768, 0]
click at [39, 66] on div "Sales" at bounding box center [30, 65] width 49 height 5
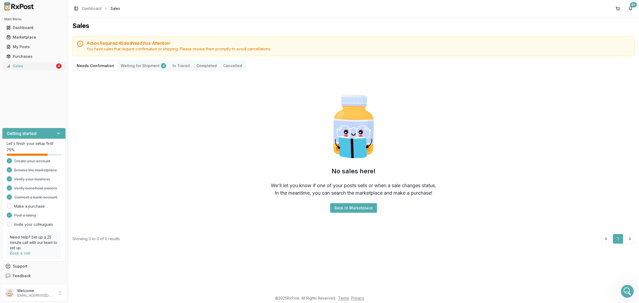
click at [21, 65] on div "Sales" at bounding box center [30, 65] width 49 height 5
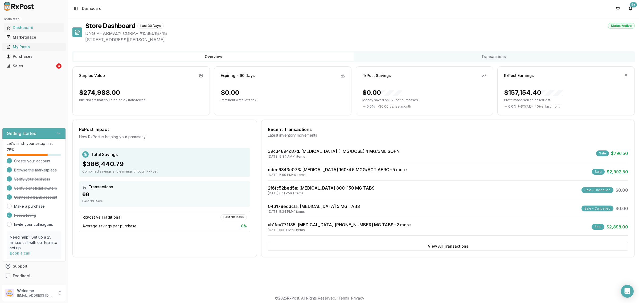
click at [31, 46] on div "My Posts" at bounding box center [33, 46] width 55 height 5
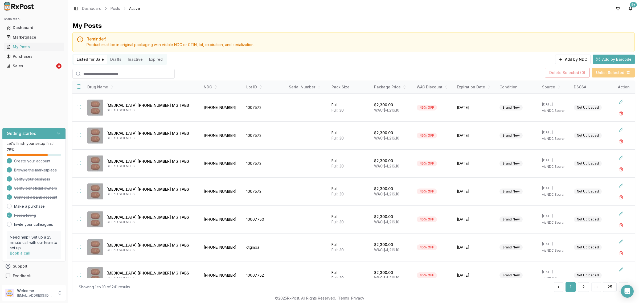
click at [105, 75] on input "search" at bounding box center [123, 74] width 102 height 10
paste input "**********"
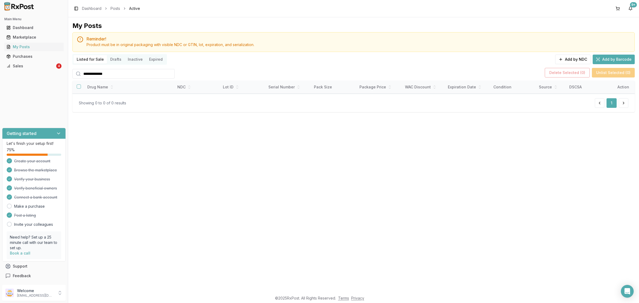
type input "**********"
click at [32, 67] on div "Sales" at bounding box center [30, 65] width 49 height 5
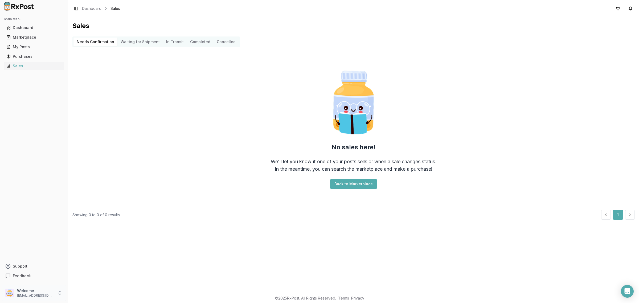
click at [43, 294] on p "[EMAIL_ADDRESS][DOMAIN_NAME]" at bounding box center [35, 295] width 37 height 4
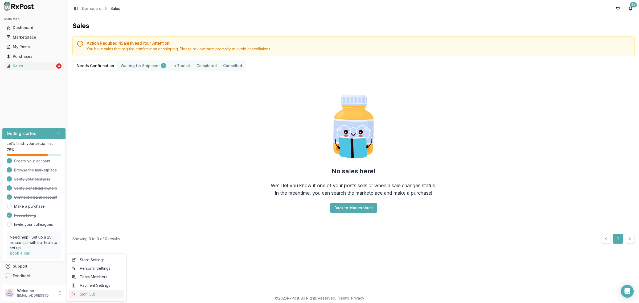
click at [81, 293] on span "Sign Out" at bounding box center [96, 293] width 51 height 5
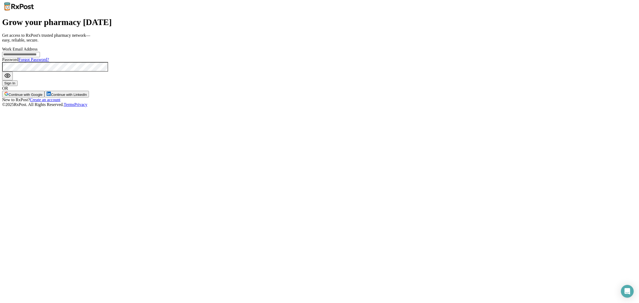
type input "**********"
click at [18, 86] on button "Sign In" at bounding box center [9, 83] width 15 height 6
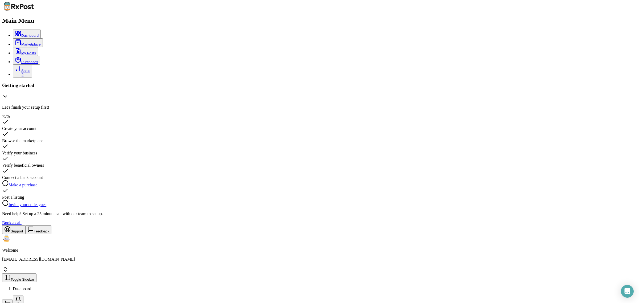
click at [18, 67] on div "Sales" at bounding box center [22, 68] width 15 height 7
click at [31, 253] on p "Welcome" at bounding box center [319, 250] width 635 height 5
click at [89, 269] on span "Sign Out" at bounding box center [79, 267] width 20 height 4
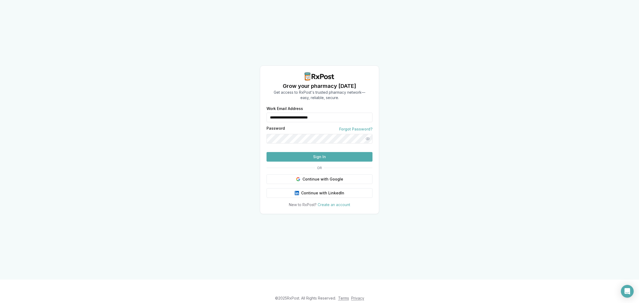
drag, startPoint x: 340, startPoint y: 110, endPoint x: 236, endPoint y: 111, distance: 104.3
click at [233, 112] on div "**********" at bounding box center [319, 139] width 639 height 279
type input "**********"
click at [313, 162] on button "Sign In" at bounding box center [319, 157] width 106 height 10
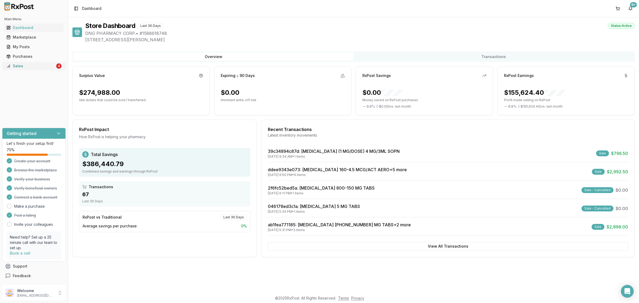
click at [35, 65] on div "Sales" at bounding box center [30, 65] width 49 height 5
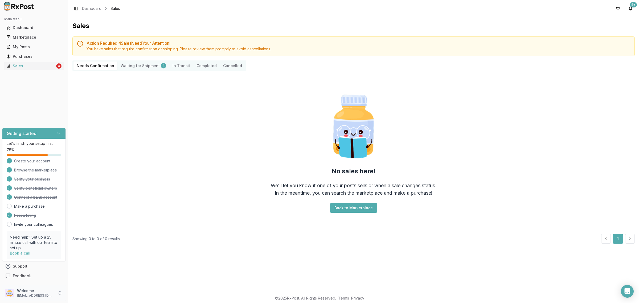
click at [47, 298] on div "Welcome dngpharmacy2@gmail.com" at bounding box center [34, 293] width 64 height 16
click at [83, 293] on span "Sign Out" at bounding box center [96, 293] width 51 height 5
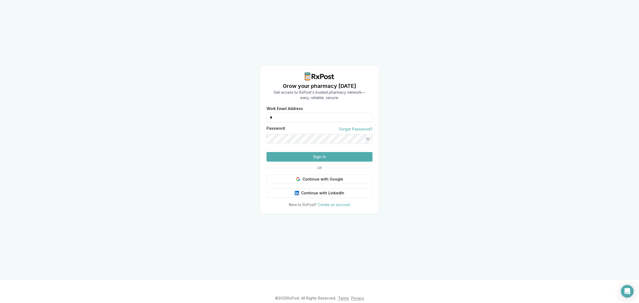
drag, startPoint x: 331, startPoint y: 106, endPoint x: 232, endPoint y: 107, distance: 98.8
click at [232, 107] on div "Grow your pharmacy today Get access to RxPost's trusted pharmacy network— easy,…" at bounding box center [319, 139] width 639 height 279
drag, startPoint x: 305, startPoint y: 108, endPoint x: 263, endPoint y: 111, distance: 42.7
click at [264, 111] on div "Work Email Address * Password Forgot Password? Sign In OR Continue with Google …" at bounding box center [319, 157] width 119 height 101
type input "**********"
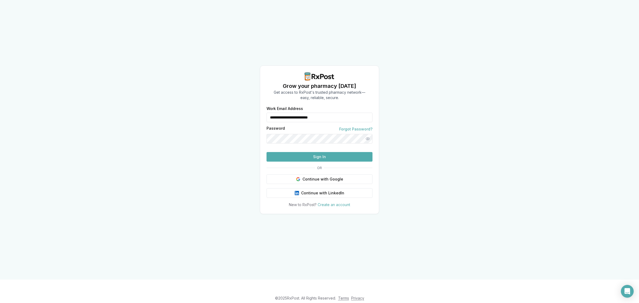
click at [317, 162] on button "Sign In" at bounding box center [319, 157] width 106 height 10
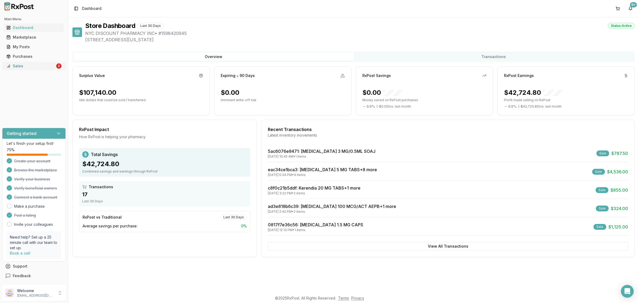
click at [34, 68] on div "Sales" at bounding box center [30, 65] width 49 height 5
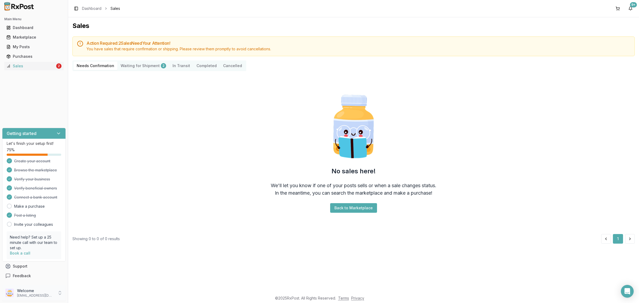
click at [33, 296] on p "nycdiscountpharma2@gmail.com" at bounding box center [35, 295] width 37 height 4
click at [86, 291] on button "Sign Out" at bounding box center [96, 294] width 55 height 9
